Goal: Information Seeking & Learning: Learn about a topic

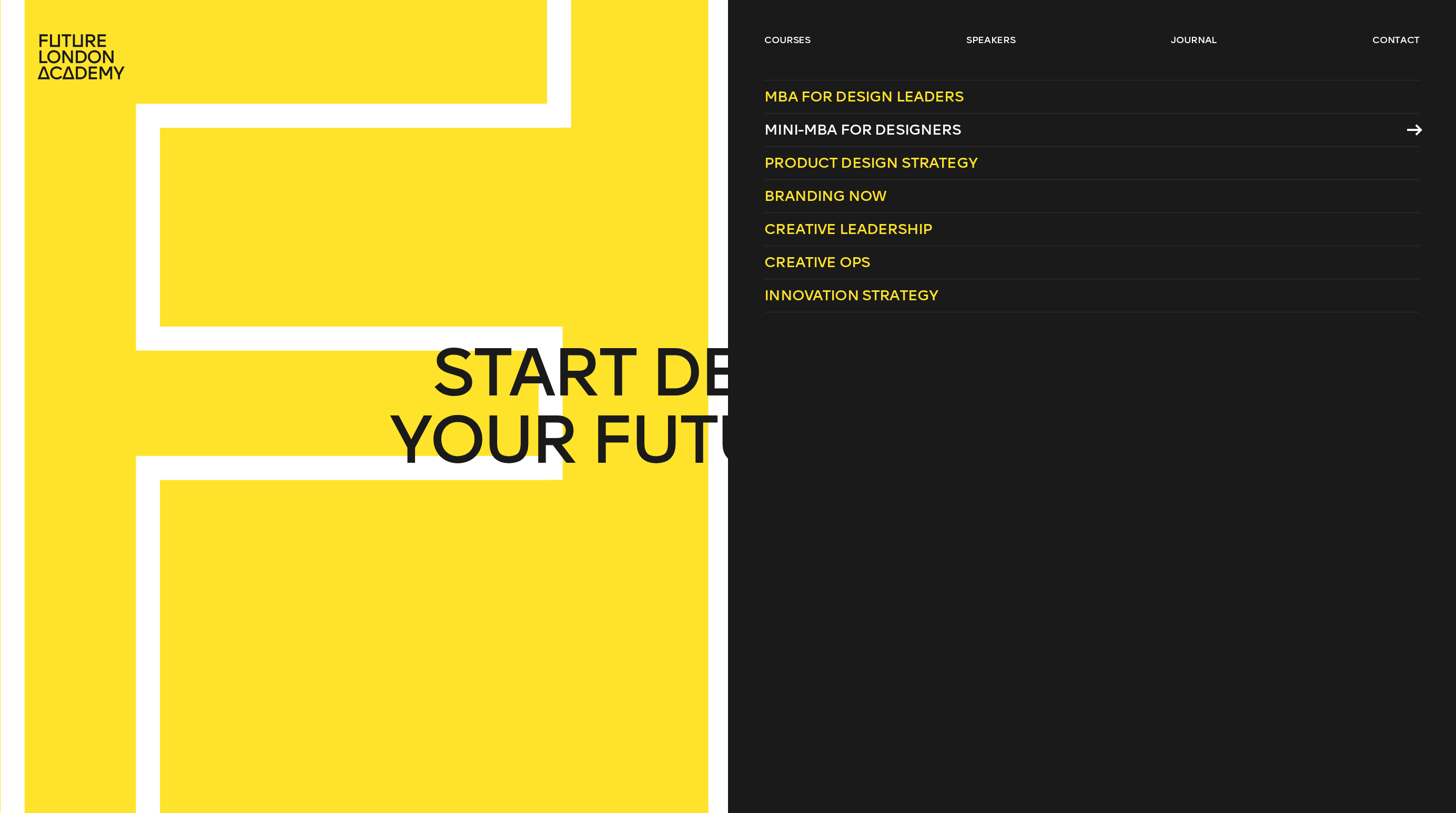
click at [801, 128] on span "Mini-MBA for Designers" at bounding box center [862, 130] width 197 height 17
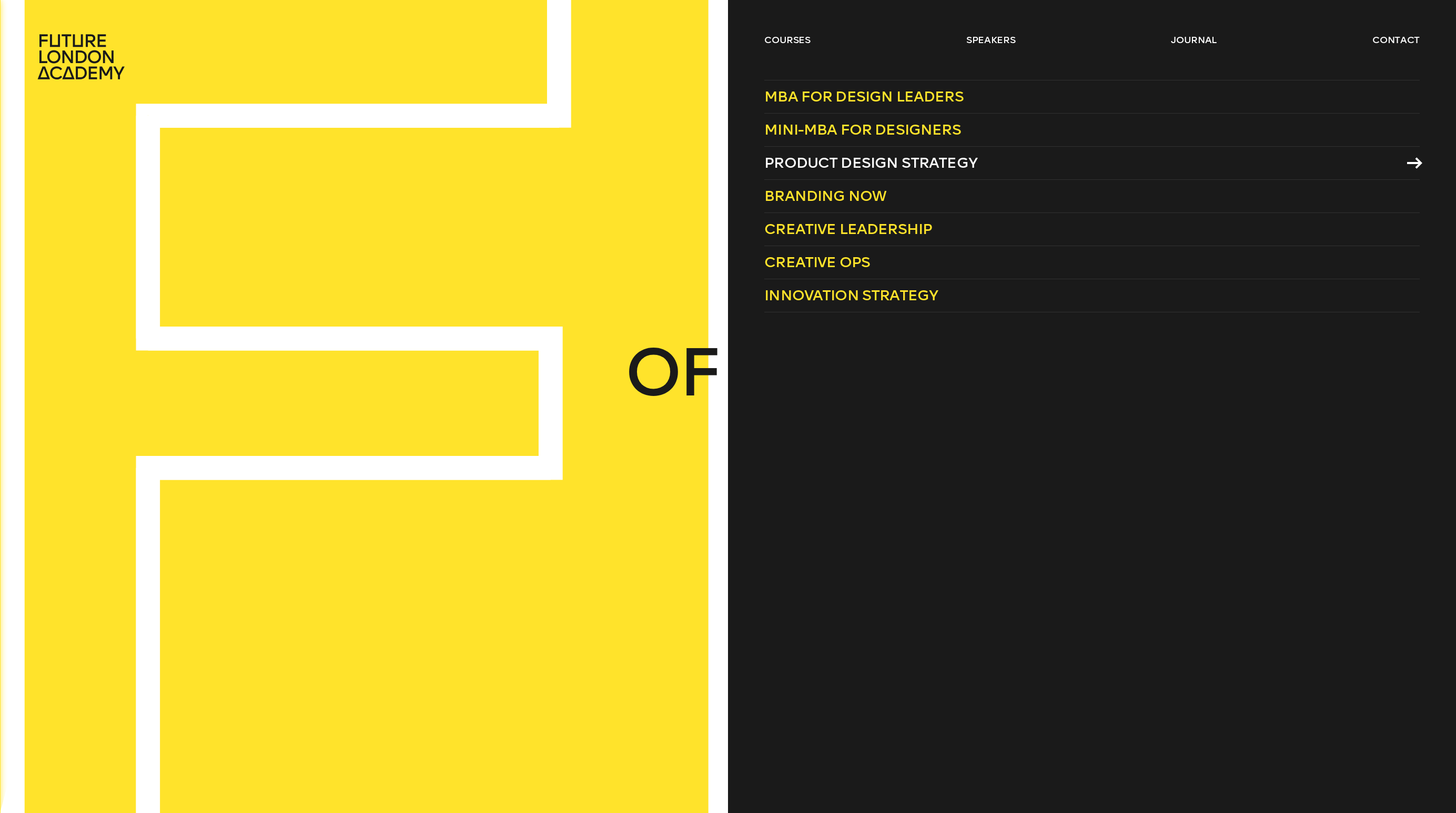
click at [893, 167] on span "Product Design Strategy" at bounding box center [870, 163] width 213 height 17
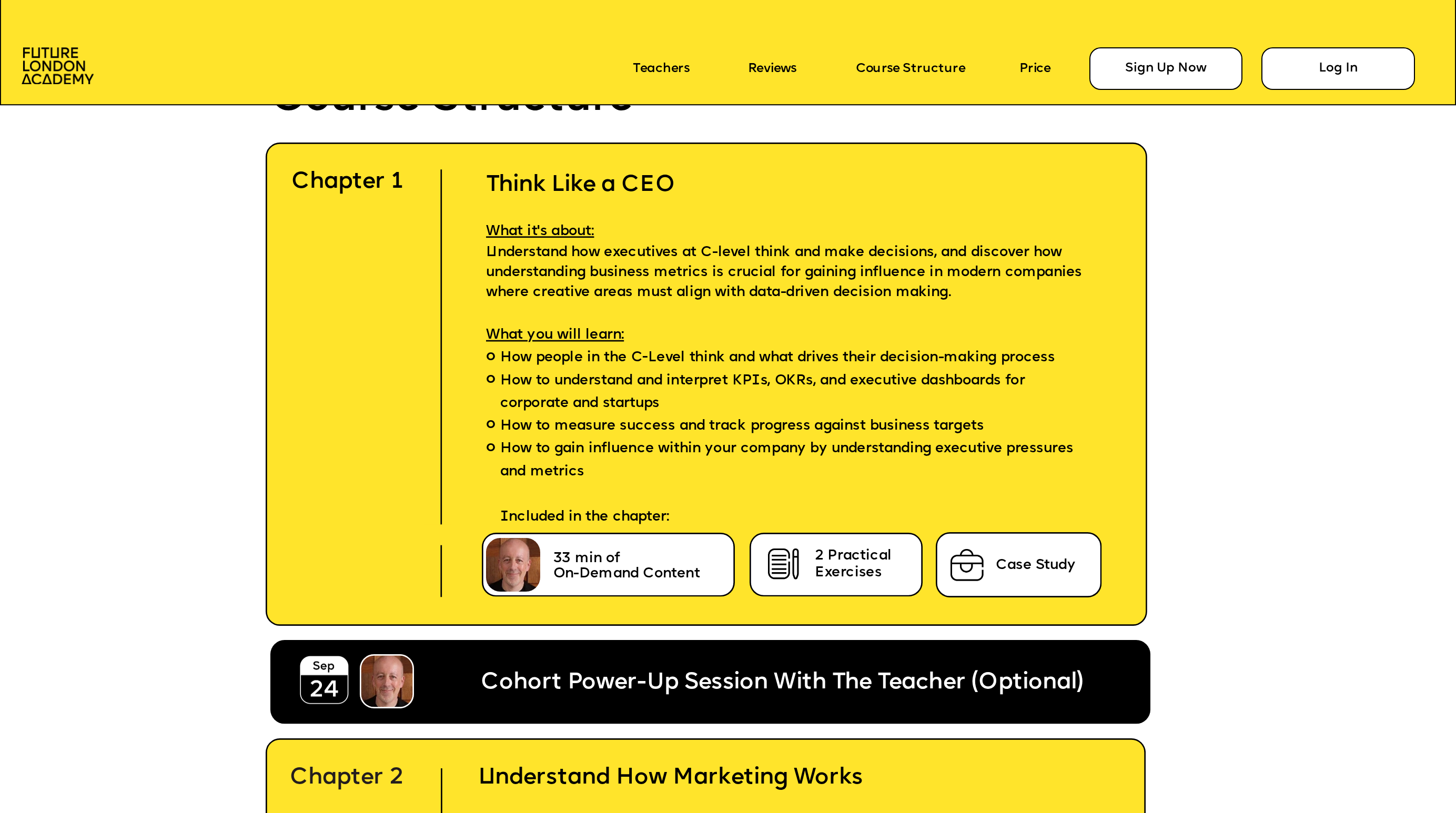
scroll to position [4378, 0]
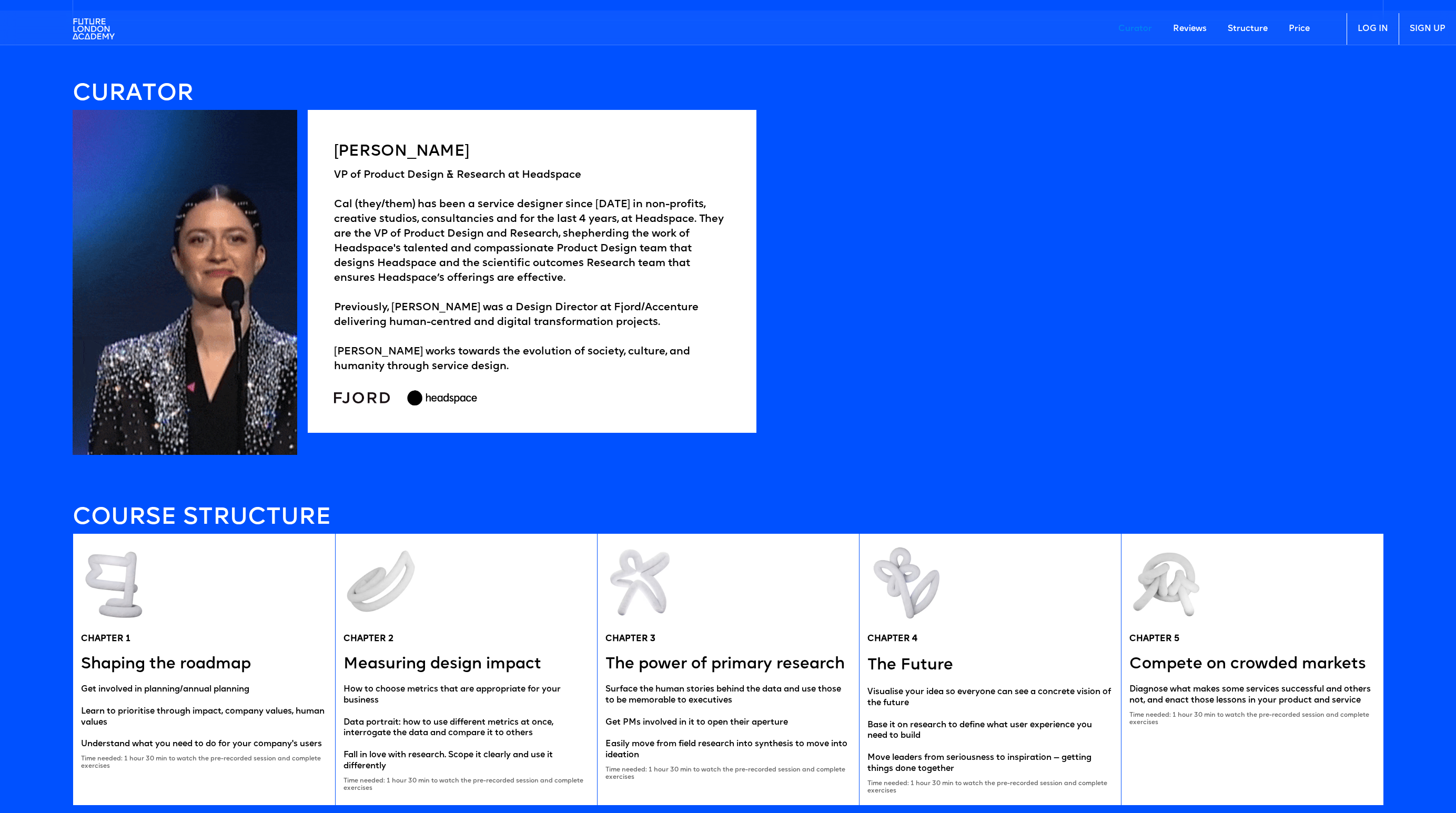
scroll to position [2042, 0]
